Goal: Navigation & Orientation: Understand site structure

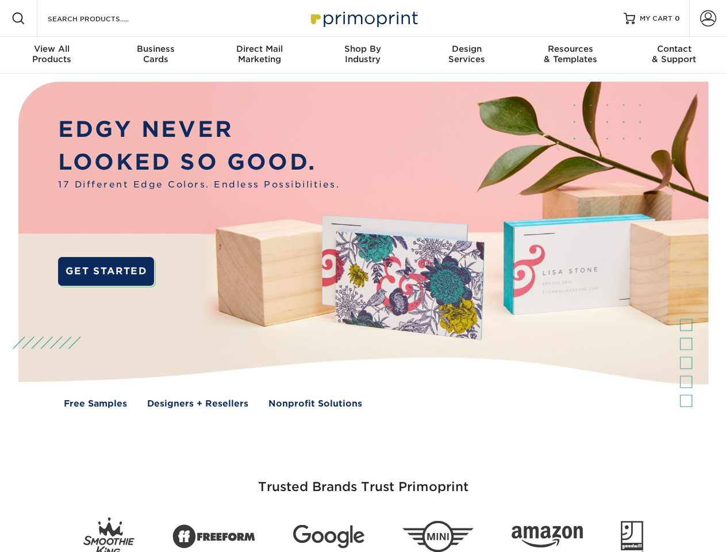
click at [363, 276] on img at bounding box center [362, 254] width 719 height 360
click at [18, 18] on span at bounding box center [19, 19] width 14 height 14
click at [708, 18] on span at bounding box center [709, 18] width 16 height 16
click at [52, 55] on div "View All Products" at bounding box center [52, 54] width 104 height 21
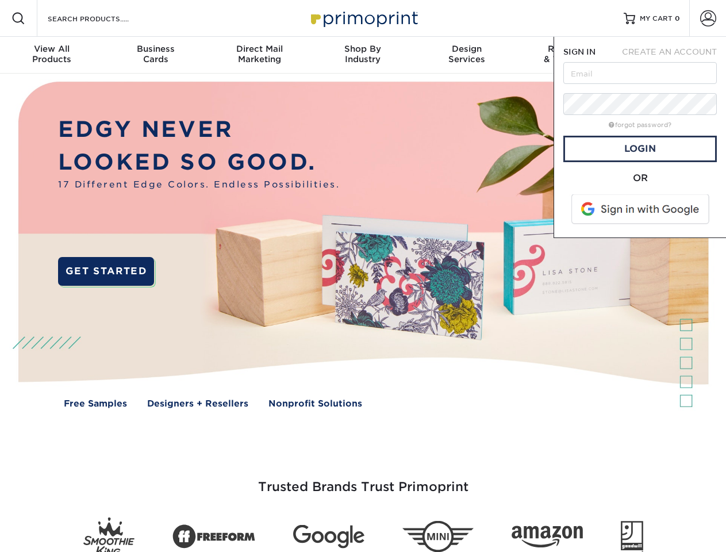
click at [155, 55] on div "Business Cards" at bounding box center [156, 54] width 104 height 21
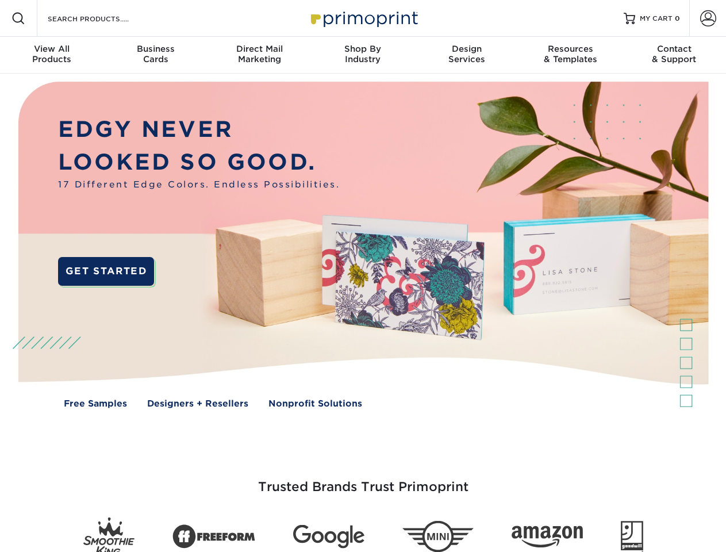
click at [259, 55] on div "Direct Mail Marketing" at bounding box center [260, 54] width 104 height 21
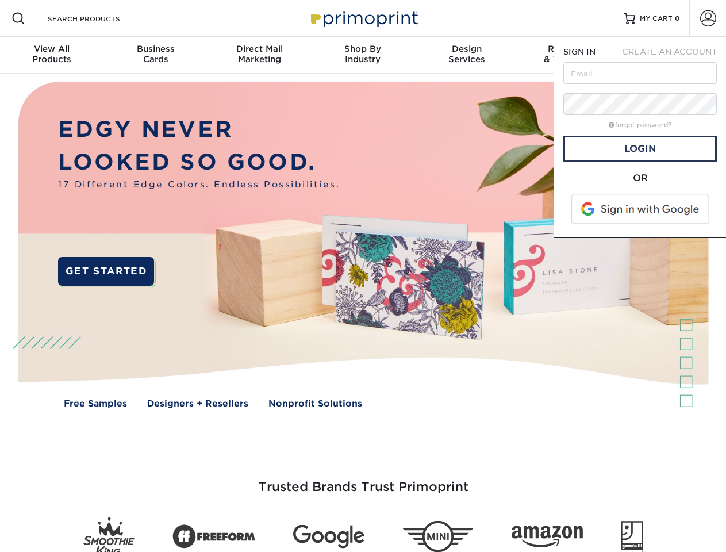
click at [363, 55] on div "Shop By Industry" at bounding box center [363, 54] width 104 height 21
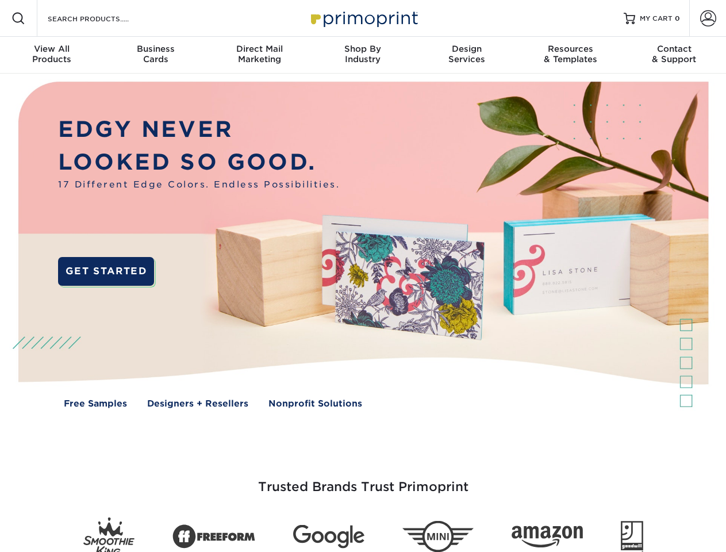
click at [467, 55] on div "Design Services" at bounding box center [467, 54] width 104 height 21
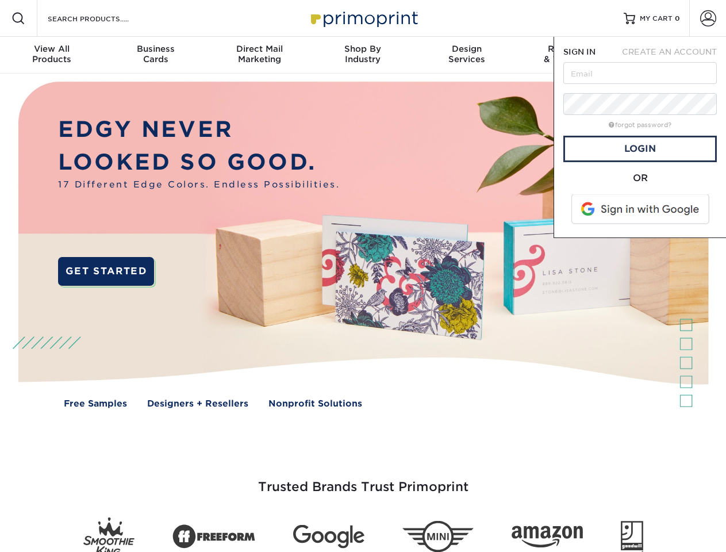
click at [571, 55] on span "SIGN IN" at bounding box center [580, 51] width 32 height 9
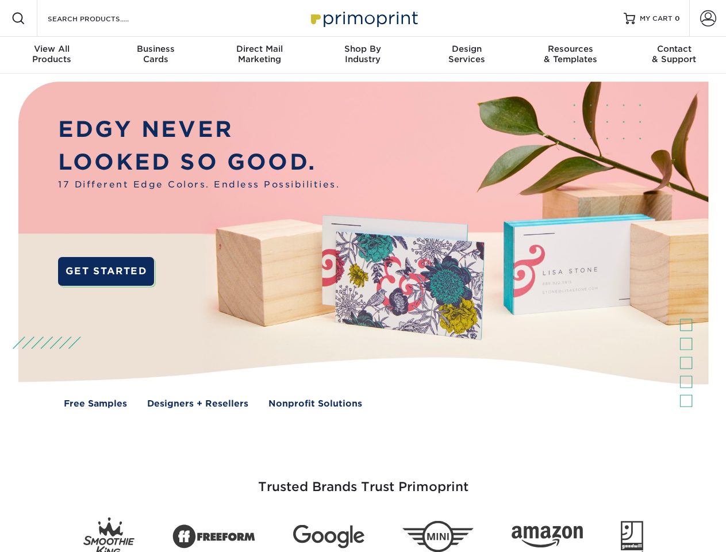
click at [675, 55] on div "Contact & Support" at bounding box center [675, 54] width 104 height 21
